Goal: Task Accomplishment & Management: Use online tool/utility

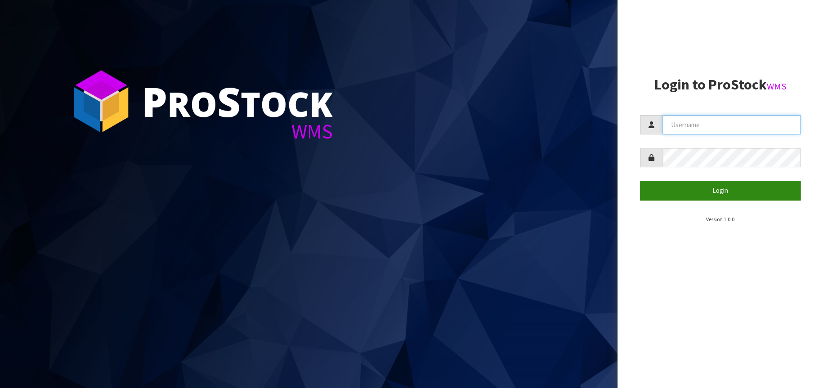
type input "[EMAIL_ADDRESS][DOMAIN_NAME]"
click at [739, 190] on button "Login" at bounding box center [720, 190] width 161 height 19
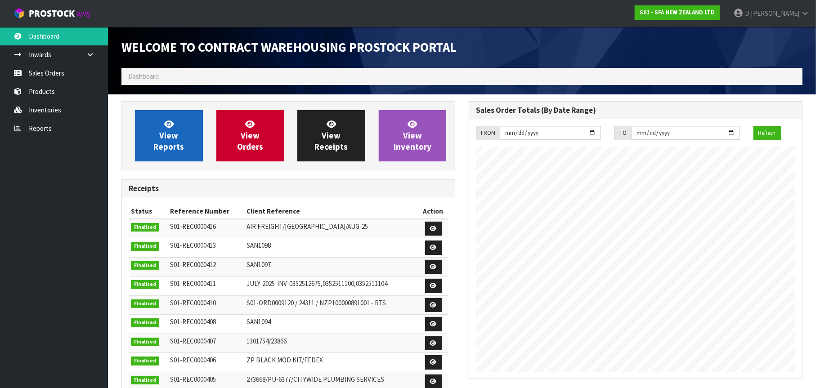
scroll to position [498, 347]
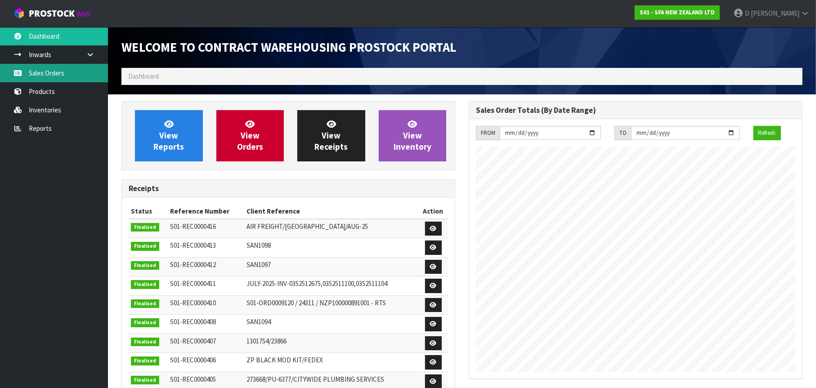
click at [56, 70] on link "Sales Orders" at bounding box center [54, 73] width 108 height 18
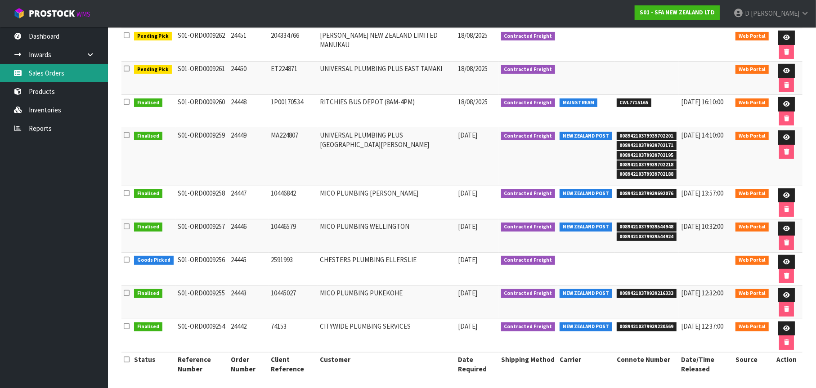
scroll to position [196, 0]
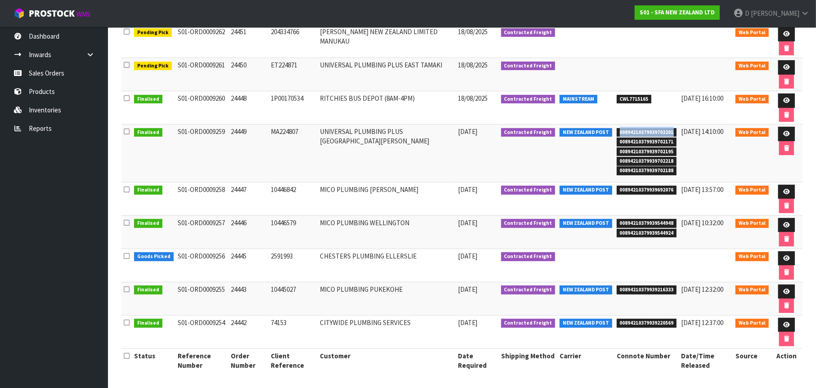
drag, startPoint x: 610, startPoint y: 130, endPoint x: 666, endPoint y: 130, distance: 55.3
click at [666, 130] on span "00894210379939702201" at bounding box center [647, 132] width 60 height 9
copy span "00894210379939702201"
drag, startPoint x: 610, startPoint y: 140, endPoint x: 668, endPoint y: 142, distance: 57.6
click at [668, 142] on td "00894210379939702201 00894210379939702171 00894210379939702195 0089421037993970…" at bounding box center [646, 154] width 65 height 58
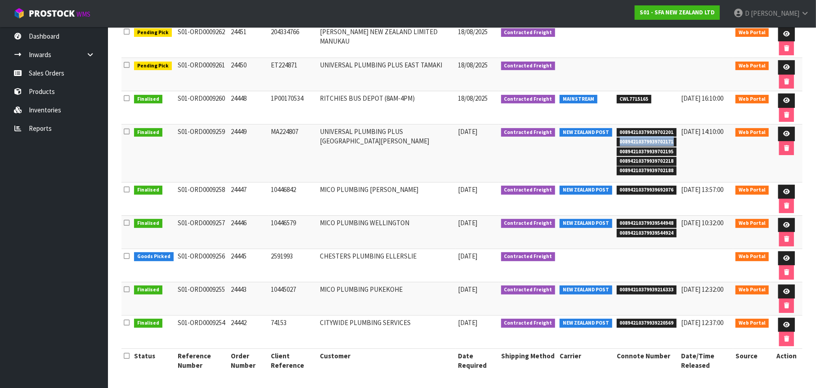
copy span "00894210379939702171"
drag, startPoint x: 607, startPoint y: 151, endPoint x: 666, endPoint y: 151, distance: 58.5
click at [666, 151] on td "00894210379939702201 00894210379939702171 00894210379939702195 0089421037993970…" at bounding box center [646, 154] width 65 height 58
copy span "00894210379939702195"
click at [617, 161] on span "00894210379939702218" at bounding box center [647, 161] width 60 height 9
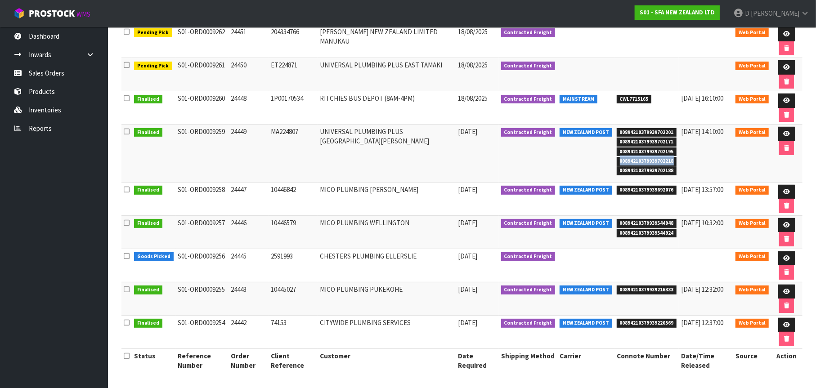
drag, startPoint x: 610, startPoint y: 160, endPoint x: 665, endPoint y: 162, distance: 54.5
click at [665, 162] on span "00894210379939702218" at bounding box center [647, 161] width 60 height 9
copy span "00894210379939702218"
drag, startPoint x: 610, startPoint y: 170, endPoint x: 667, endPoint y: 172, distance: 56.3
click at [667, 172] on span "00894210379939702188" at bounding box center [647, 170] width 60 height 9
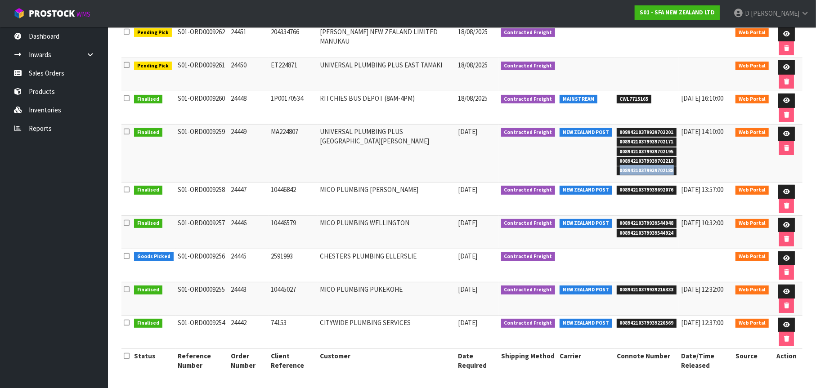
copy span "00894210379939702188"
click at [793, 9] on span "[PERSON_NAME]" at bounding box center [775, 13] width 49 height 9
